Goal: Task Accomplishment & Management: Complete application form

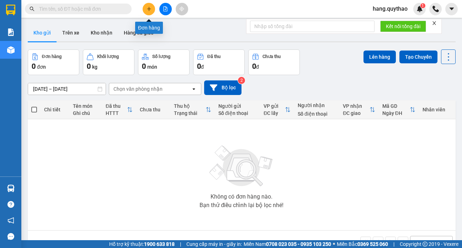
click at [146, 11] on icon "plus" at bounding box center [148, 8] width 5 height 5
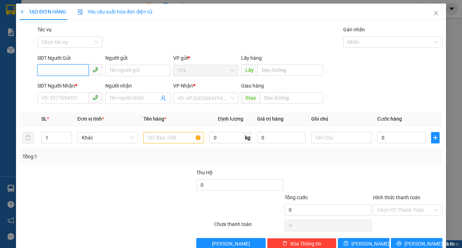
click at [52, 69] on input "SĐT Người Gửi" at bounding box center [62, 69] width 51 height 11
click at [48, 68] on input "SĐT Người Gửi" at bounding box center [62, 69] width 51 height 11
type input "0986440726"
click at [75, 106] on div "SĐT Người Nhận * VD: 0377654321" at bounding box center [69, 94] width 65 height 25
click at [74, 99] on input "SĐT Người Nhận *" at bounding box center [62, 97] width 51 height 11
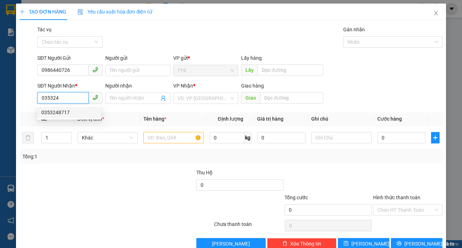
click at [63, 114] on div "0353248717" at bounding box center [69, 112] width 56 height 8
type input "0353248717"
type input "NHƠN TRẠCH"
type input "0353248717"
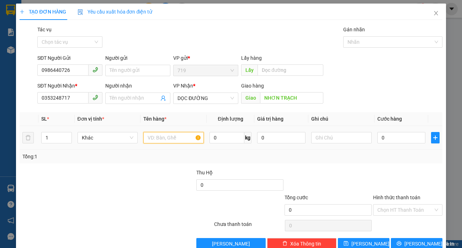
click at [189, 140] on input "text" at bounding box center [173, 137] width 60 height 11
type input "1 THÙNG XỐP"
click at [405, 141] on input "0" at bounding box center [401, 137] width 48 height 11
click at [401, 137] on input "0" at bounding box center [401, 137] width 48 height 11
click at [404, 135] on input "0" at bounding box center [401, 137] width 48 height 11
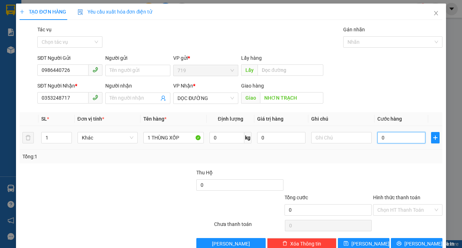
click at [403, 138] on input "0" at bounding box center [401, 137] width 48 height 11
type input "01"
type input "1"
type input "015"
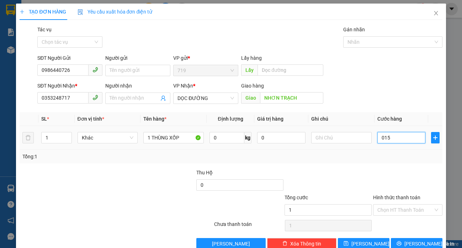
type input "15"
type input "0.150"
type input "150"
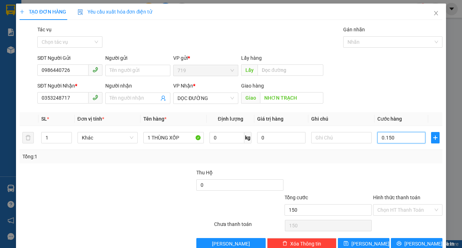
type input "01.500"
type input "1.500"
type input "015.000"
type input "15.000"
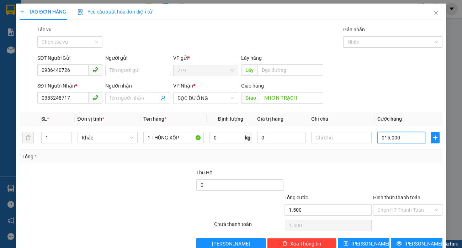
type input "15.000"
type input "0.150.000"
type input "150.000"
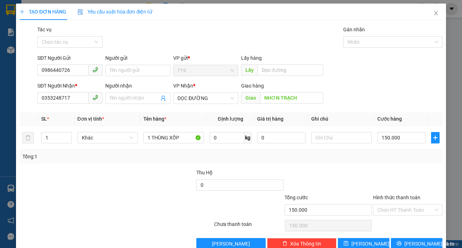
click at [372, 177] on div at bounding box center [407, 180] width 71 height 25
click at [405, 203] on div "Hình thức thanh toán" at bounding box center [407, 198] width 69 height 11
click at [410, 209] on input "Hình thức thanh toán" at bounding box center [405, 209] width 56 height 11
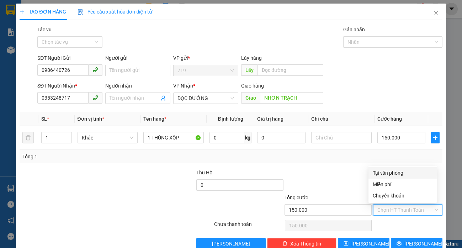
click at [402, 172] on div "Tại văn phòng" at bounding box center [402, 173] width 60 height 8
type input "0"
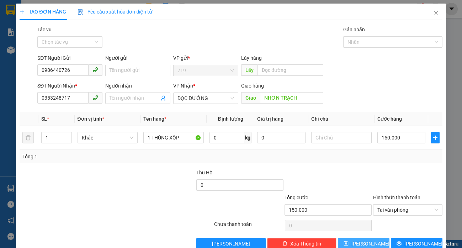
click at [358, 242] on button "Lưu" at bounding box center [364, 243] width 52 height 11
type input "0"
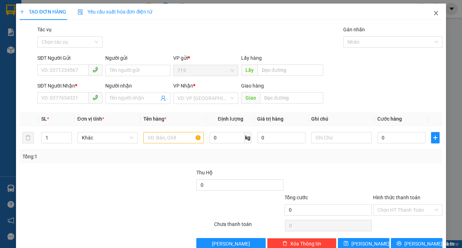
click at [433, 11] on icon "close" at bounding box center [436, 13] width 6 height 6
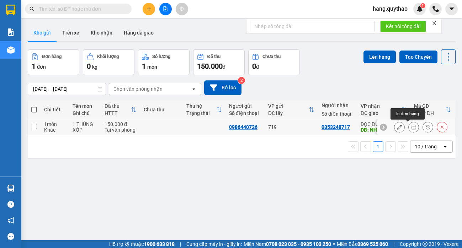
click at [409, 130] on button at bounding box center [413, 127] width 10 height 12
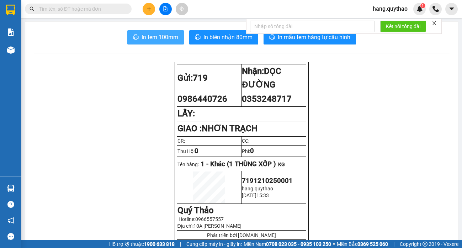
click at [167, 39] on span "In tem 100mm" at bounding box center [159, 37] width 37 height 9
click at [149, 11] on icon "plus" at bounding box center [148, 8] width 5 height 5
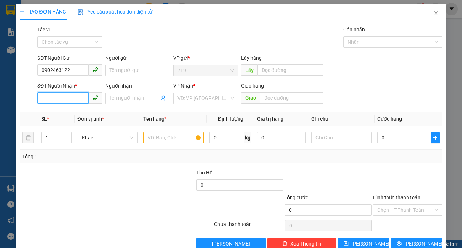
click at [61, 94] on input "SĐT Người Nhận *" at bounding box center [62, 97] width 51 height 11
click at [74, 71] on input "0902463122" at bounding box center [62, 69] width 51 height 11
type input "0"
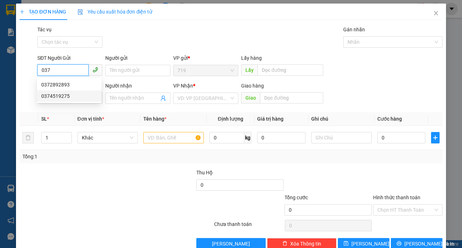
click at [75, 95] on div "0374519275" at bounding box center [69, 96] width 56 height 8
type input "0374519275"
type input "0902463122"
type input "0374519275"
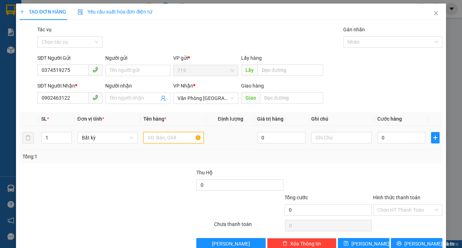
click at [172, 140] on input "text" at bounding box center [173, 137] width 60 height 11
type input "1 THÙNG GIẤY"
click at [392, 144] on div "0" at bounding box center [401, 137] width 48 height 14
click at [404, 134] on input "0" at bounding box center [401, 137] width 48 height 11
type input "5"
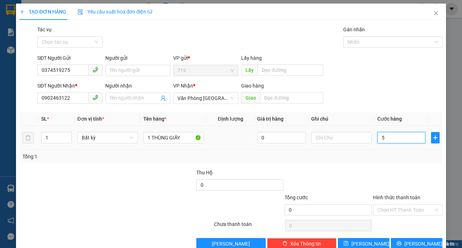
type input "5"
type input "50"
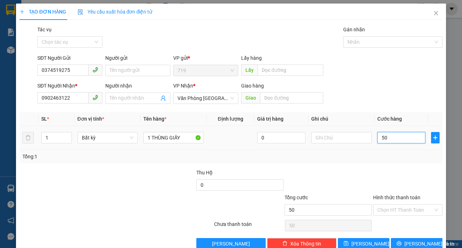
type input "500"
type input "5.000"
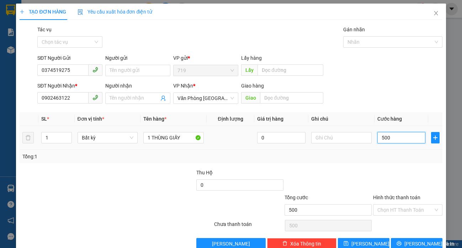
type input "5.000"
type input "50.000"
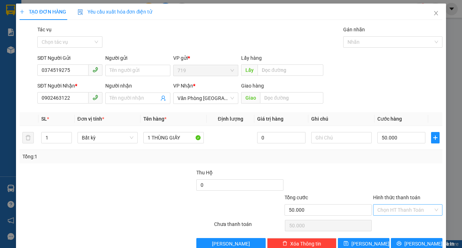
click at [400, 209] on input "Hình thức thanh toán" at bounding box center [405, 209] width 56 height 11
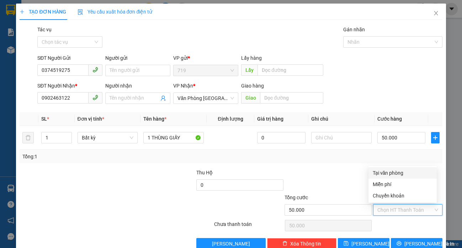
click at [390, 173] on div "Tại văn phòng" at bounding box center [402, 173] width 60 height 8
type input "0"
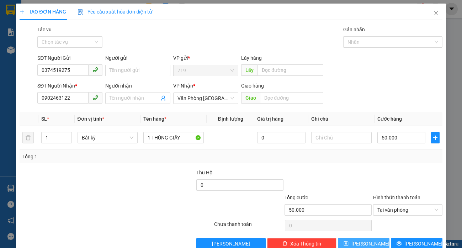
click at [373, 243] on button "Lưu" at bounding box center [364, 243] width 52 height 11
type input "0"
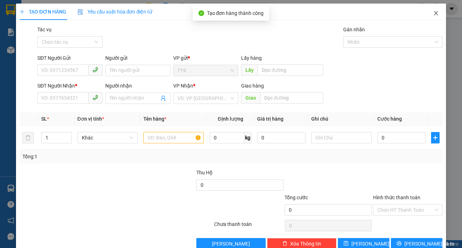
click at [427, 10] on span "Close" at bounding box center [436, 14] width 20 height 20
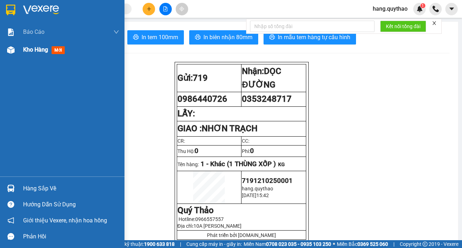
click at [18, 51] on div "Kho hàng mới" at bounding box center [62, 50] width 124 height 18
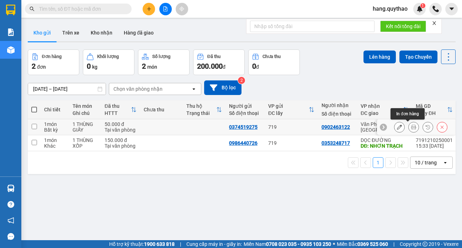
click at [411, 129] on icon at bounding box center [413, 126] width 5 height 5
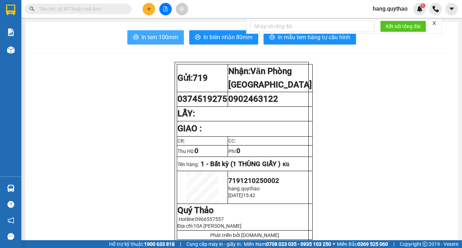
click at [173, 35] on span "In tem 100mm" at bounding box center [159, 37] width 37 height 9
